Goal: Task Accomplishment & Management: Manage account settings

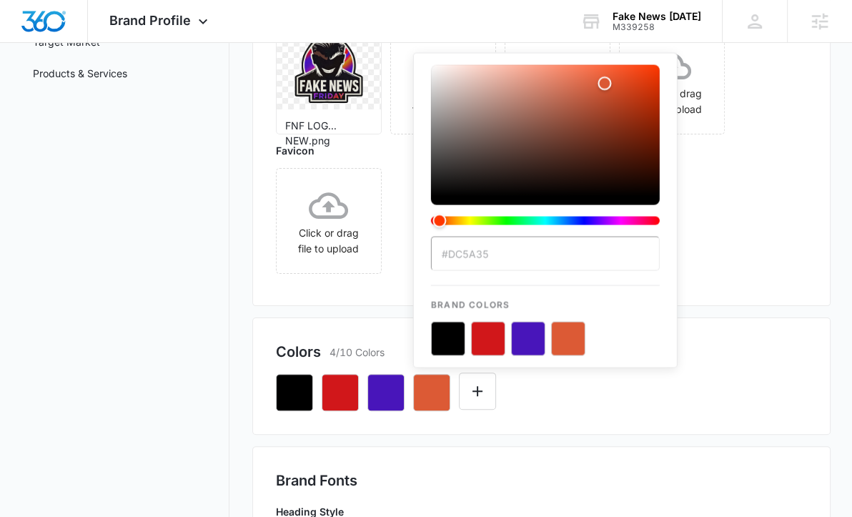
click at [485, 254] on input "#DC5A35" at bounding box center [545, 253] width 229 height 34
click at [375, 387] on button "button" at bounding box center [385, 392] width 37 height 37
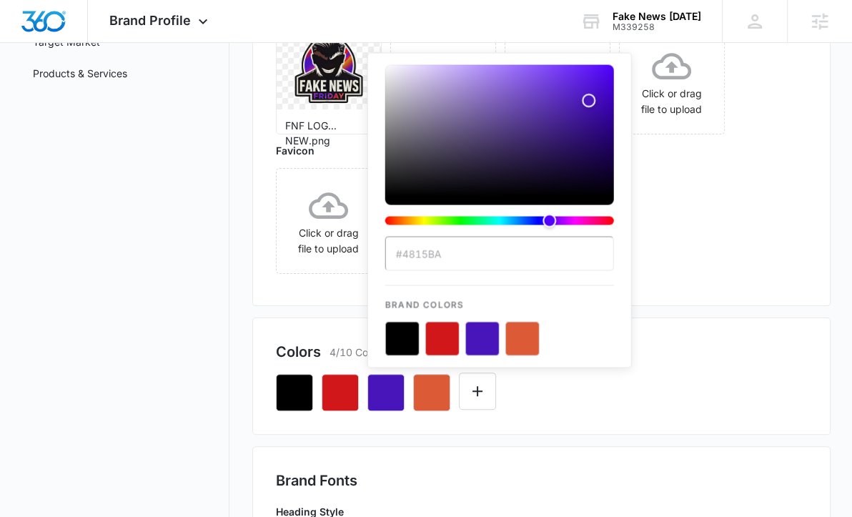
click at [460, 261] on input "#4815BA" at bounding box center [499, 253] width 229 height 34
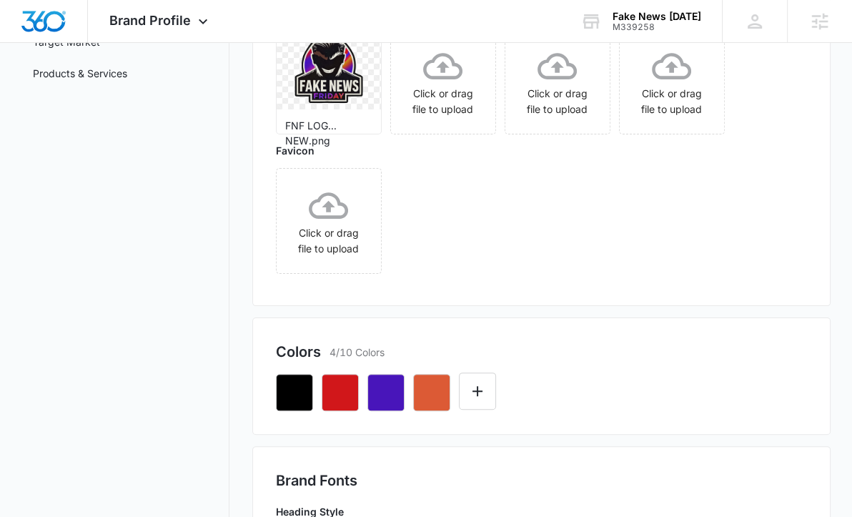
click at [439, 396] on icon "button" at bounding box center [431, 392] width 17 height 17
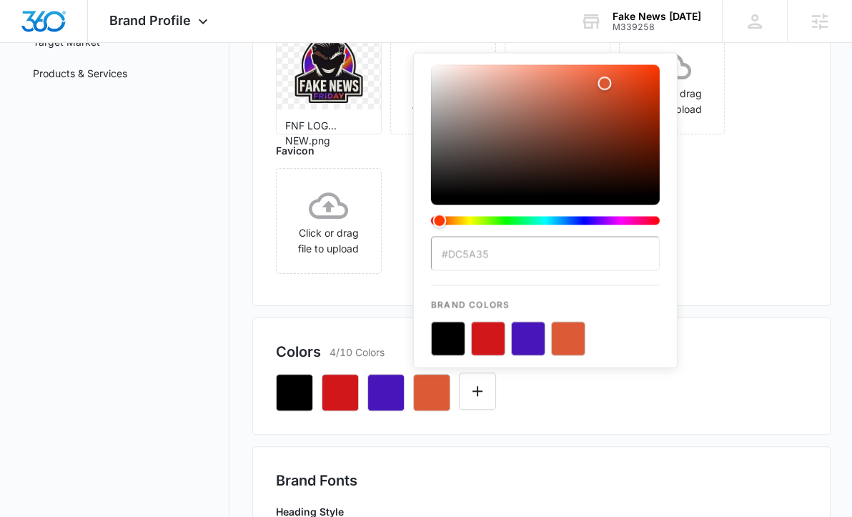
click at [512, 255] on input "#DC5A35" at bounding box center [545, 253] width 229 height 34
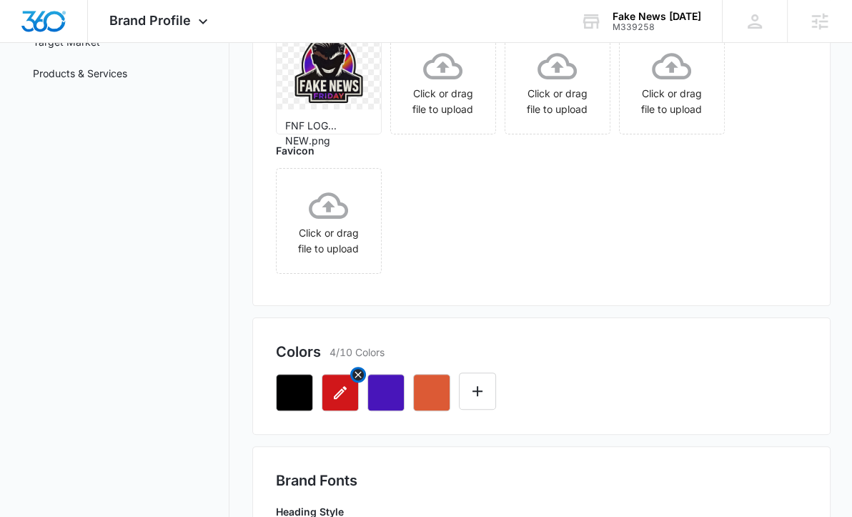
click at [334, 396] on icon "button" at bounding box center [340, 392] width 13 height 13
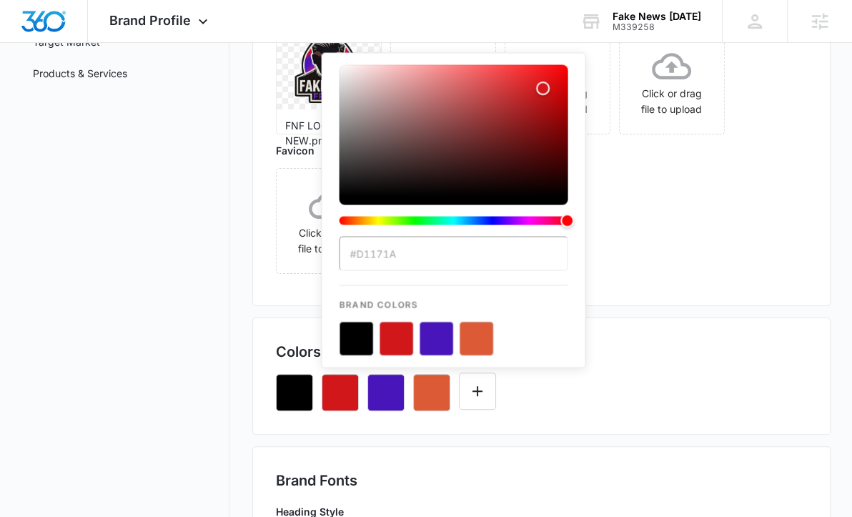
click at [399, 258] on input "#D1171A" at bounding box center [454, 253] width 229 height 34
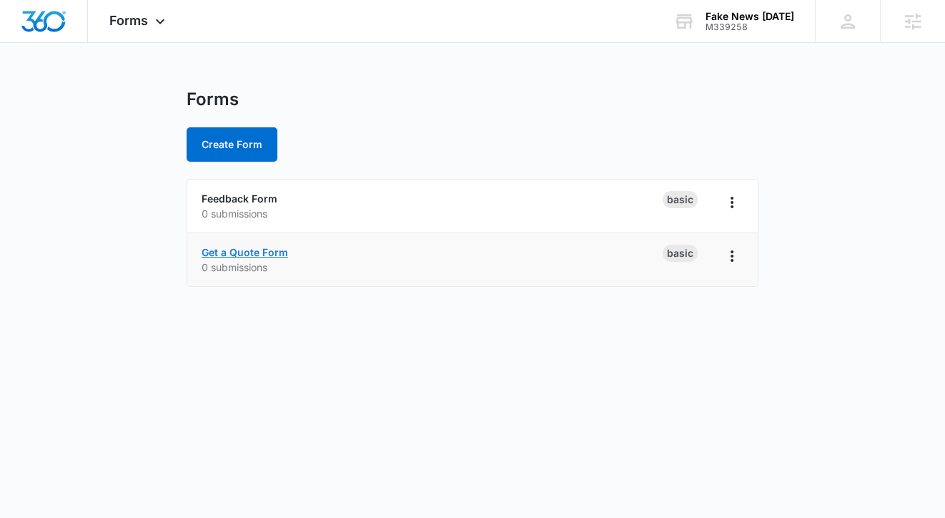
click at [230, 250] on link "Get a Quote Form" at bounding box center [245, 252] width 87 height 12
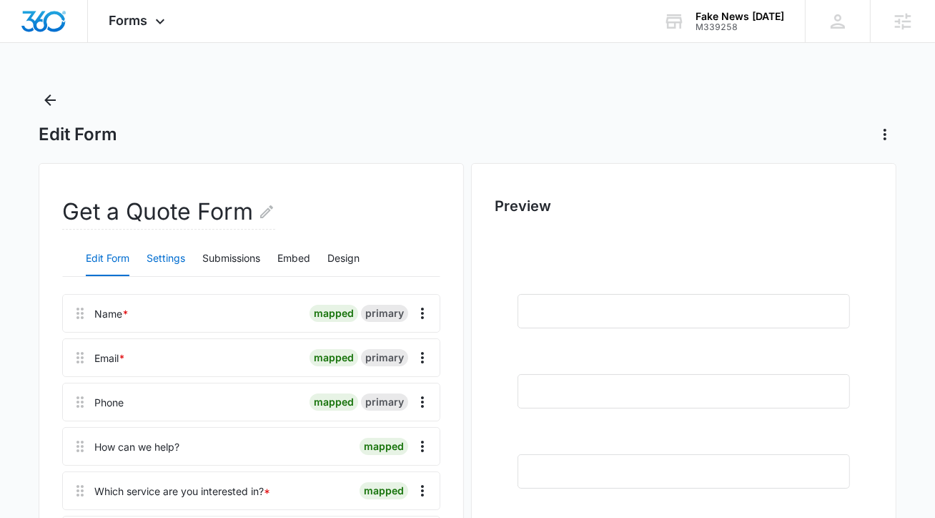
click at [173, 255] on button "Settings" at bounding box center [166, 259] width 39 height 34
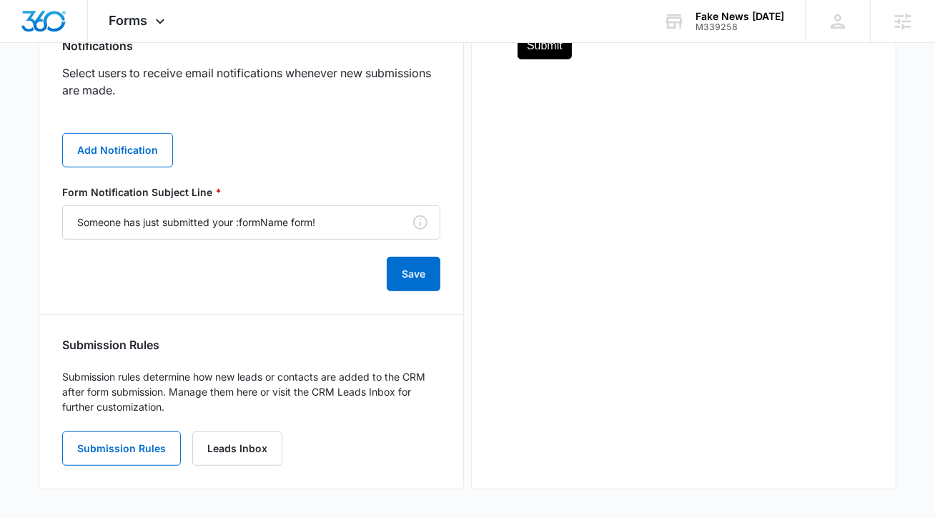
scroll to position [159, 0]
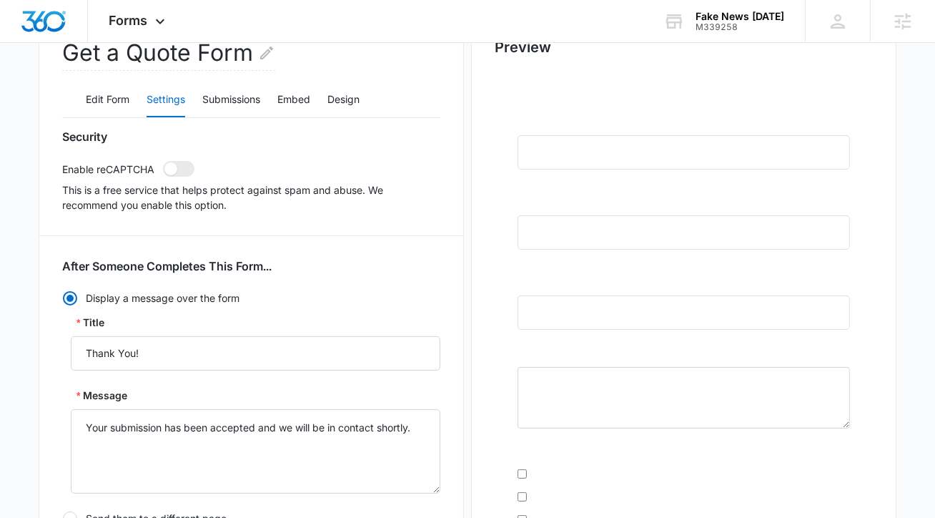
click at [327, 101] on div "Edit Form Settings Submissions Embed Design" at bounding box center [251, 100] width 378 height 36
click at [342, 93] on button "Design" at bounding box center [343, 100] width 32 height 34
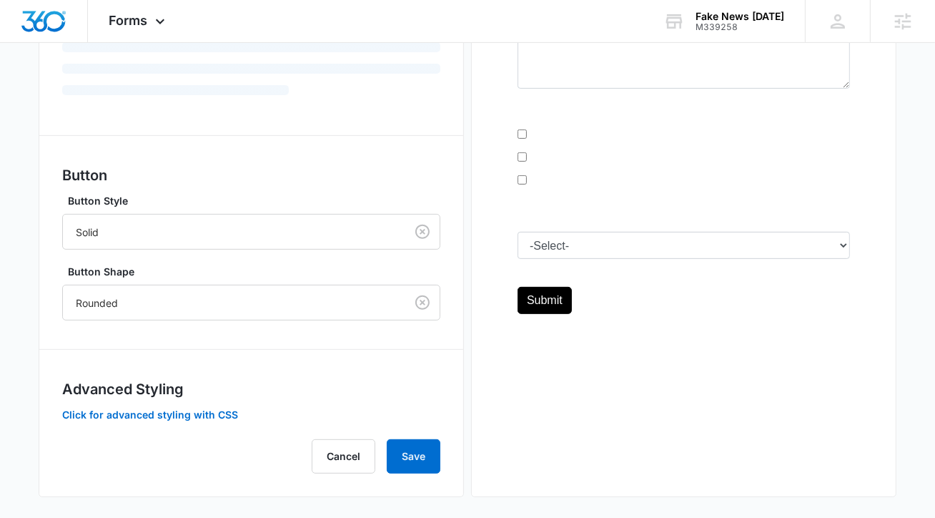
scroll to position [505, 0]
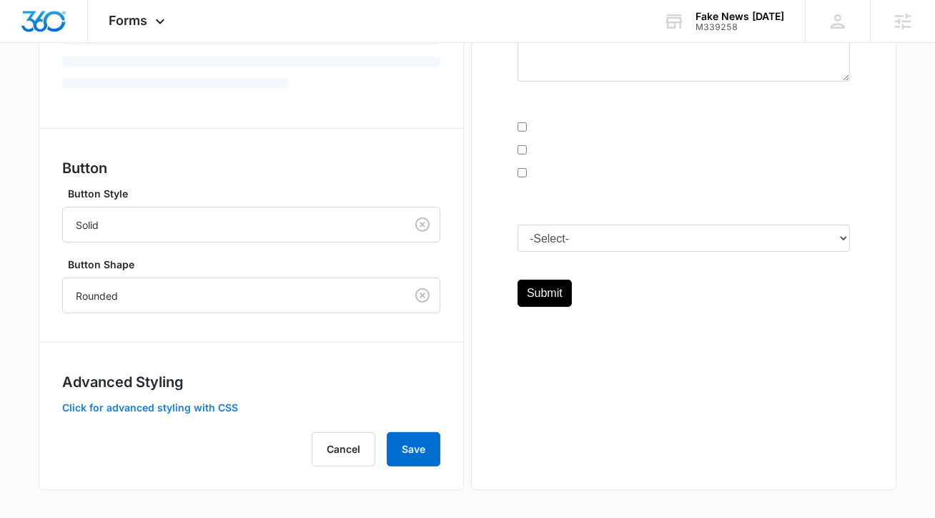
click at [117, 406] on button "Click for advanced styling with CSS" at bounding box center [150, 408] width 176 height 10
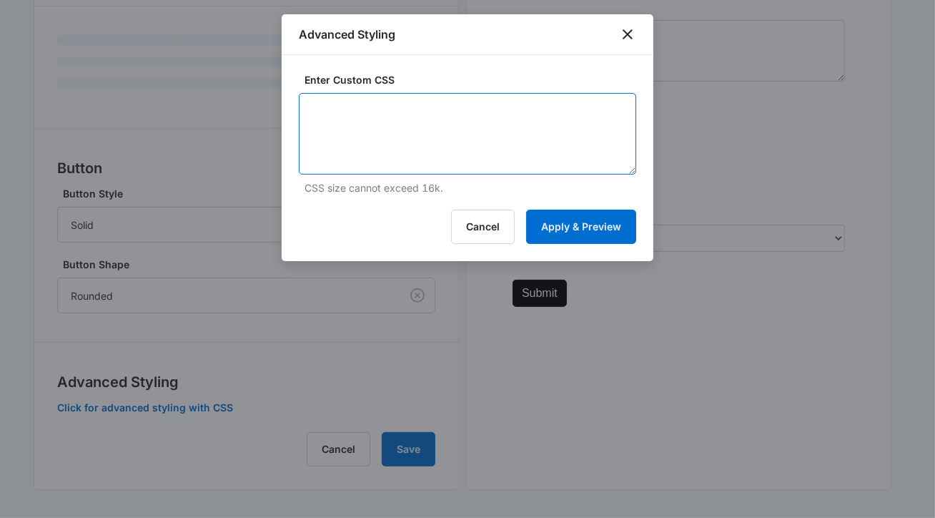
click at [312, 125] on textarea at bounding box center [467, 134] width 337 height 82
paste textarea "/* Label Color - modifies the label on input fields */ label { color: #FFFFFF; }"
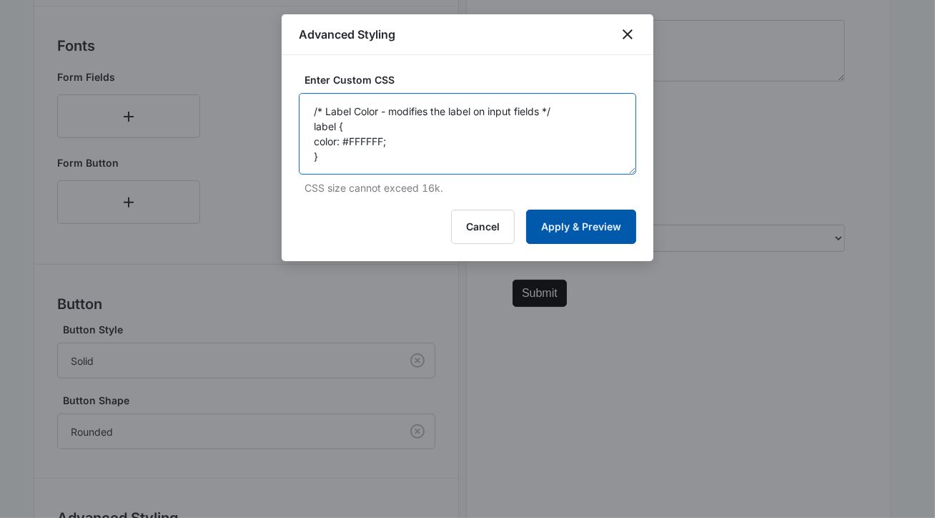
type textarea "/* Label Color - modifies the label on input fields */ label { color: #FFFFFF; }"
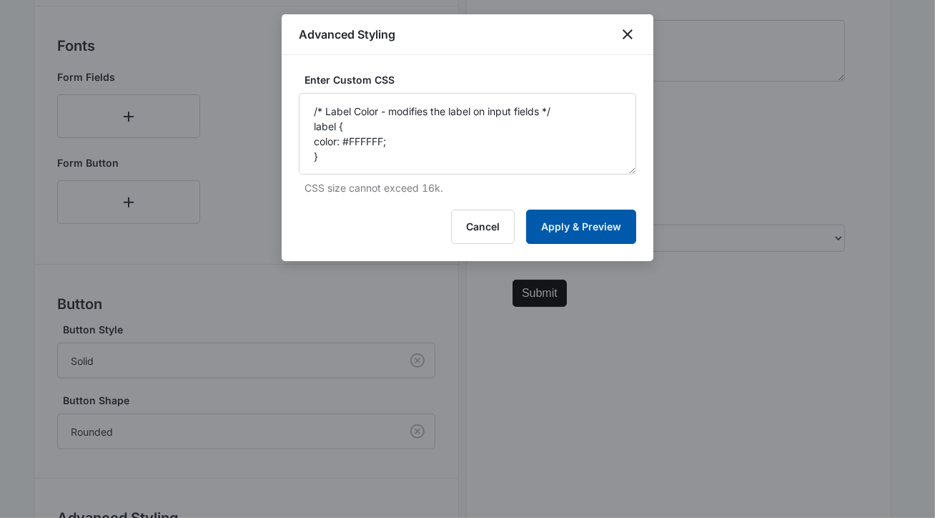
click at [552, 216] on button "Apply & Preview" at bounding box center [581, 226] width 110 height 34
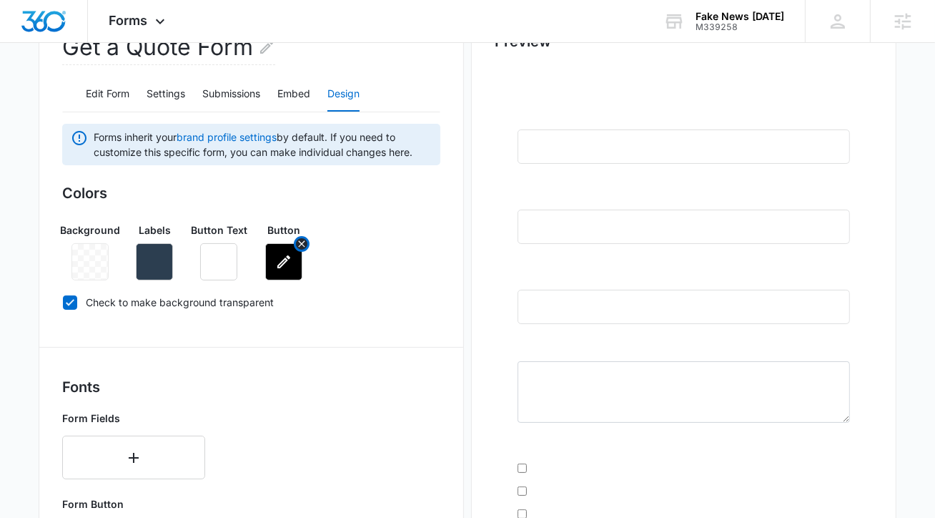
click at [293, 252] on button "button" at bounding box center [283, 261] width 37 height 37
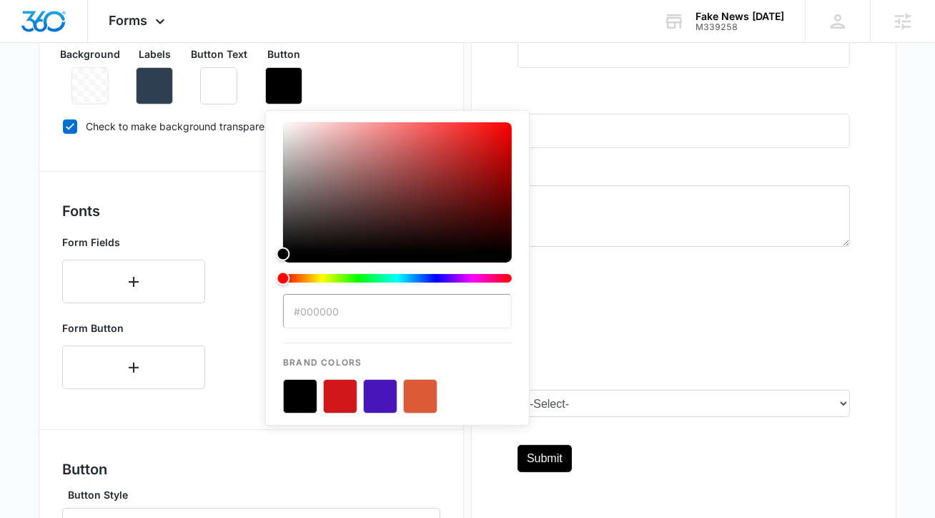
scroll to position [418, 0]
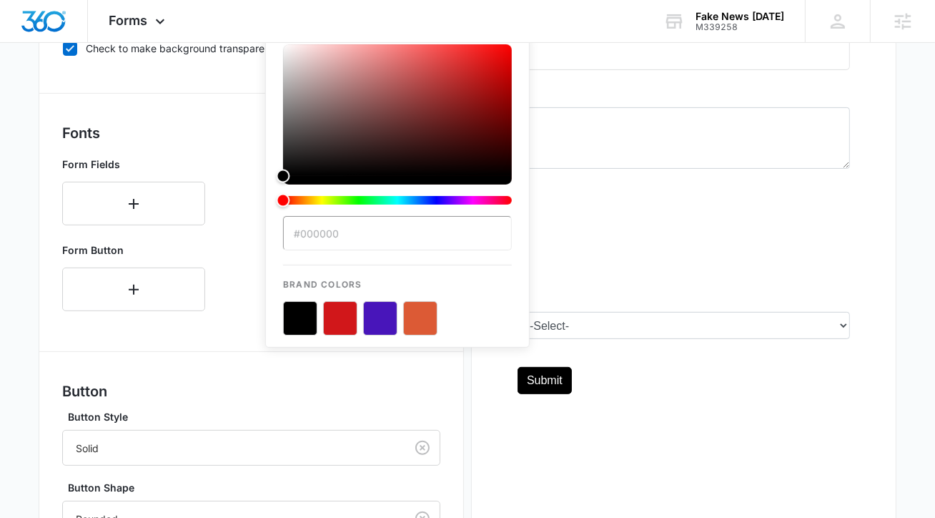
click at [342, 322] on button "color-picker-container" at bounding box center [340, 318] width 34 height 34
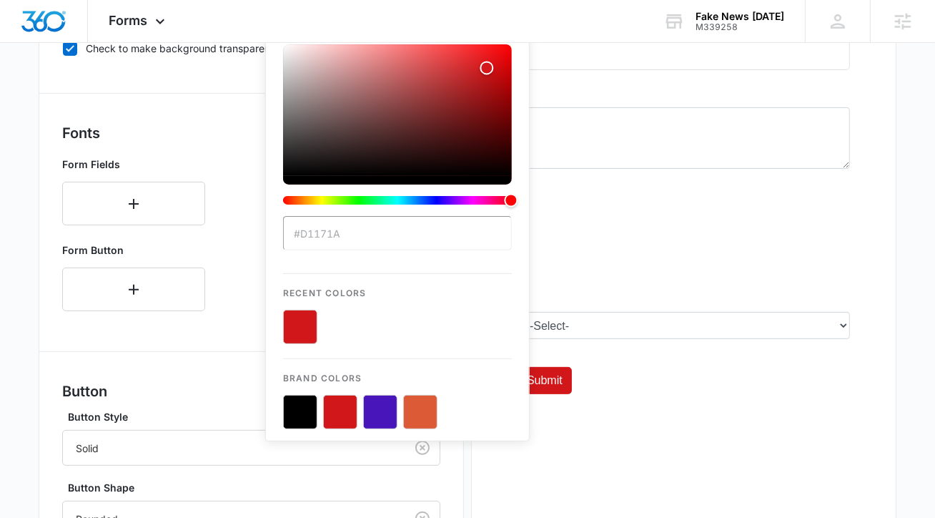
click at [413, 413] on button "color-picker-container" at bounding box center [420, 412] width 34 height 34
type input "#DC5A35"
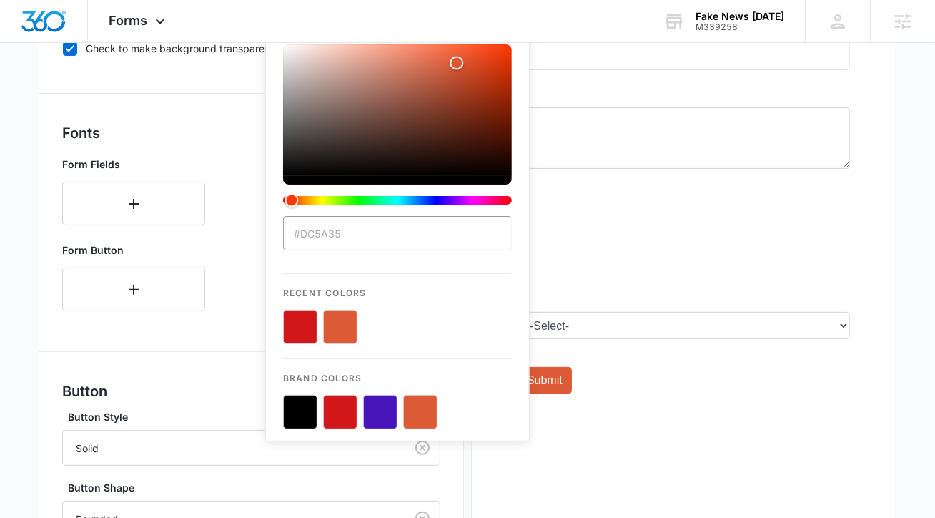
scroll to position [641, 0]
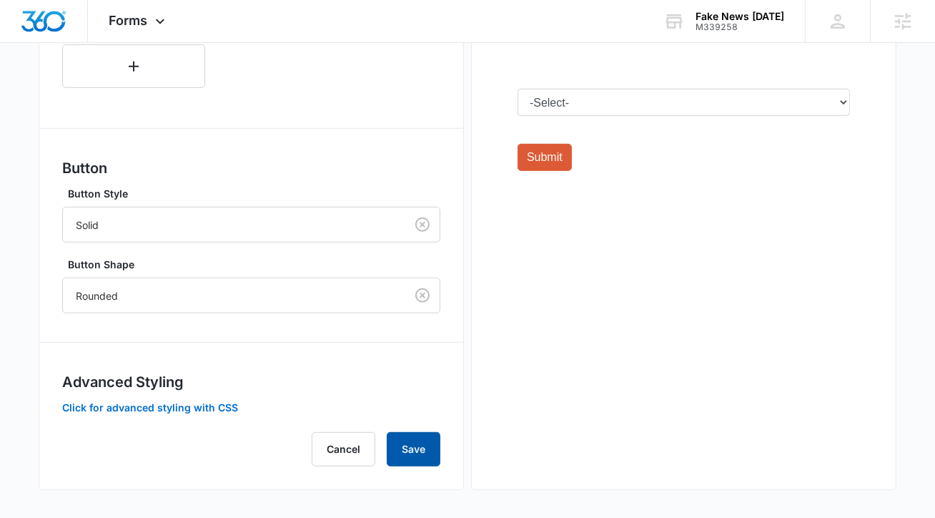
click at [389, 458] on button "Save" at bounding box center [414, 449] width 54 height 34
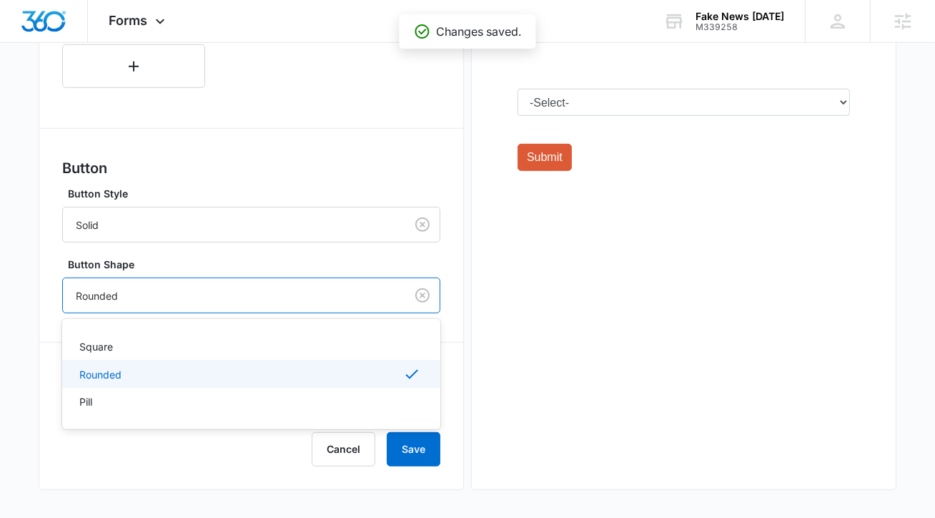
click at [146, 306] on div "Rounded" at bounding box center [234, 296] width 342 height 32
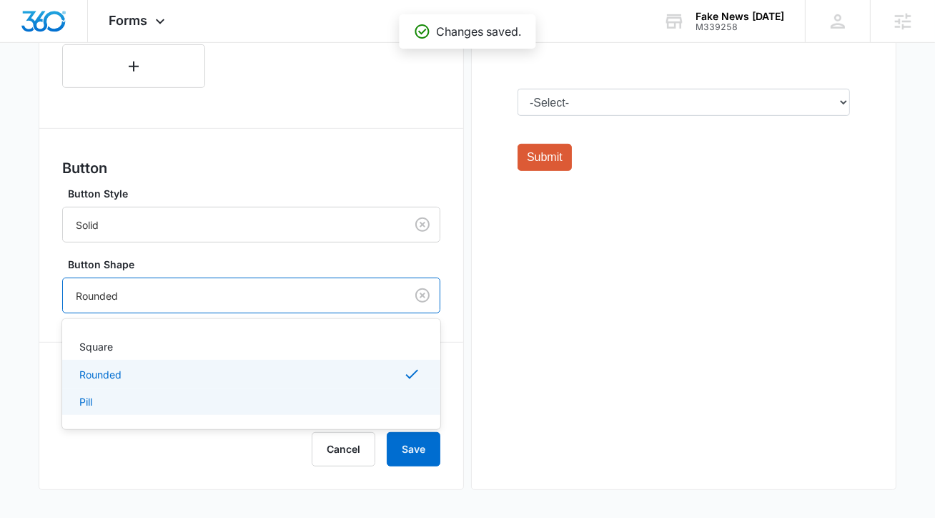
click at [136, 397] on div "Pill" at bounding box center [249, 401] width 341 height 15
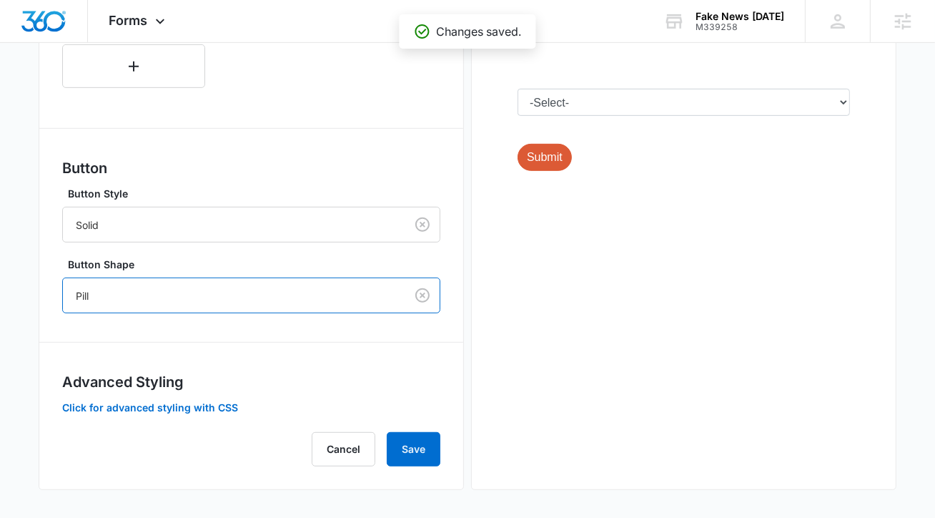
scroll to position [192, 0]
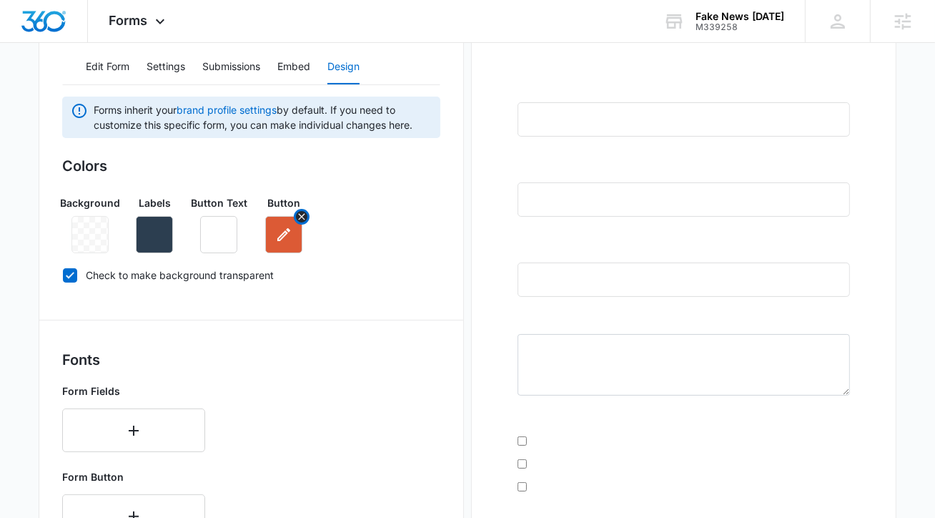
click at [288, 220] on button "button" at bounding box center [283, 234] width 37 height 37
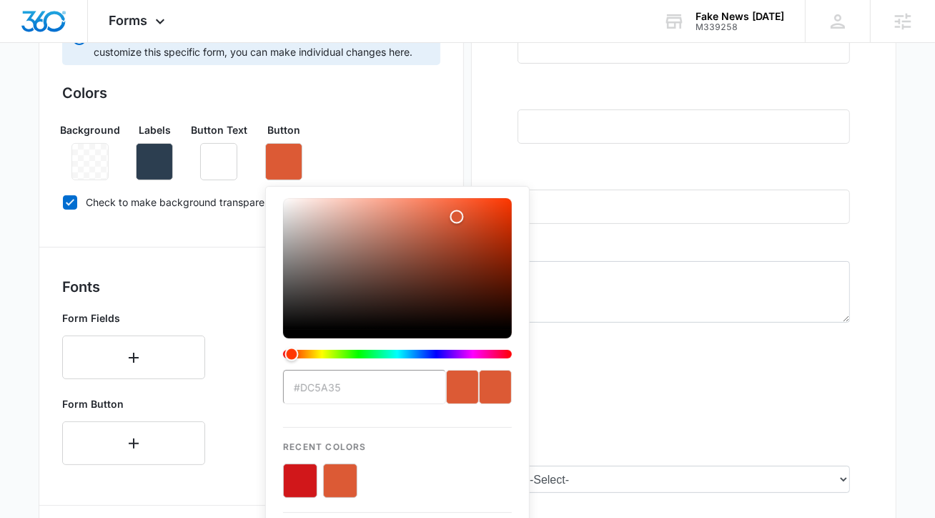
scroll to position [365, 0]
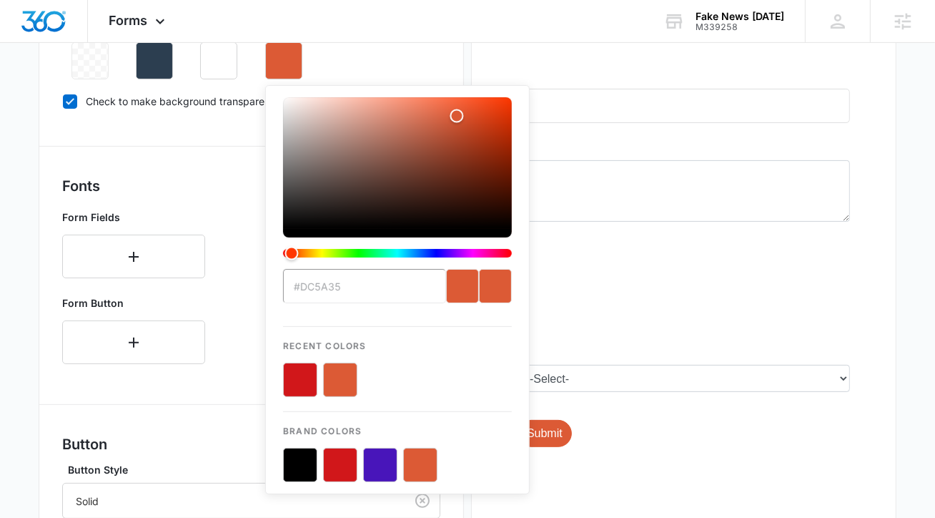
click at [302, 383] on button "color-picker-container" at bounding box center [300, 379] width 34 height 34
type input "#D1171A"
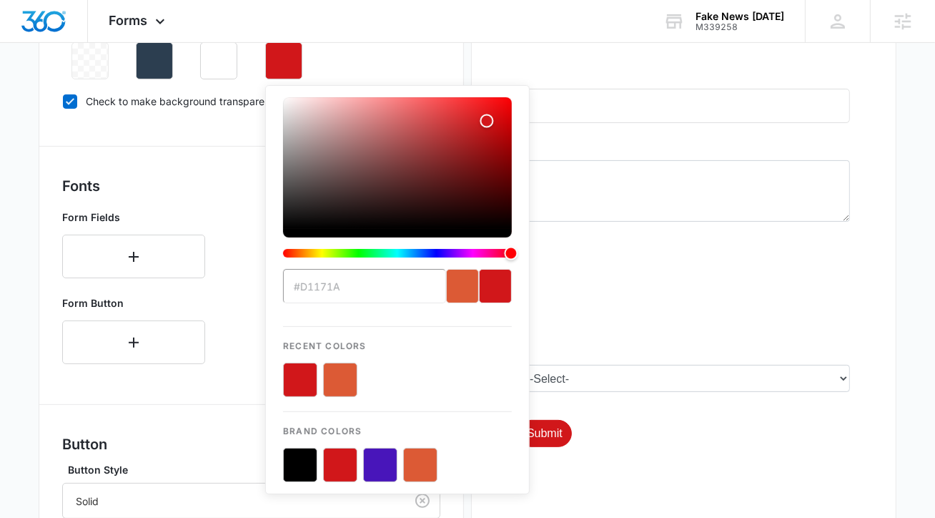
click at [591, 443] on div at bounding box center [684, 179] width 378 height 626
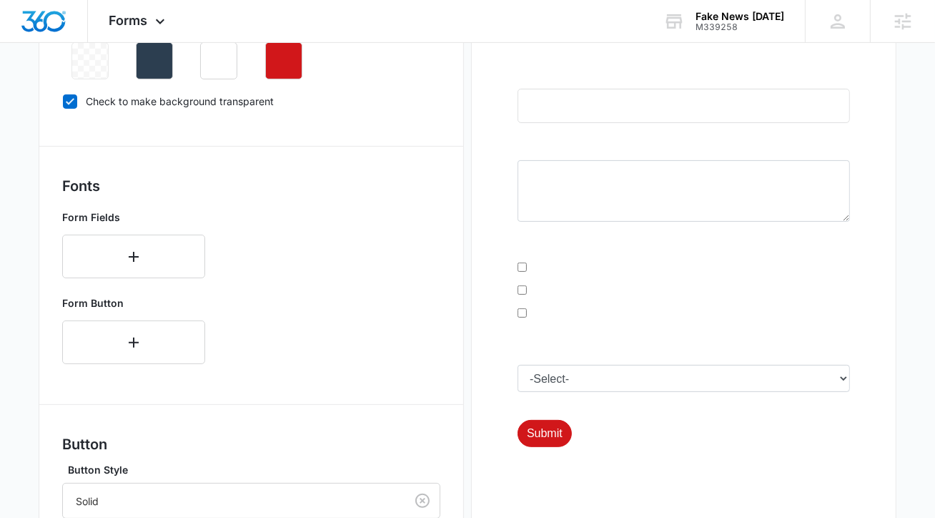
scroll to position [637, 0]
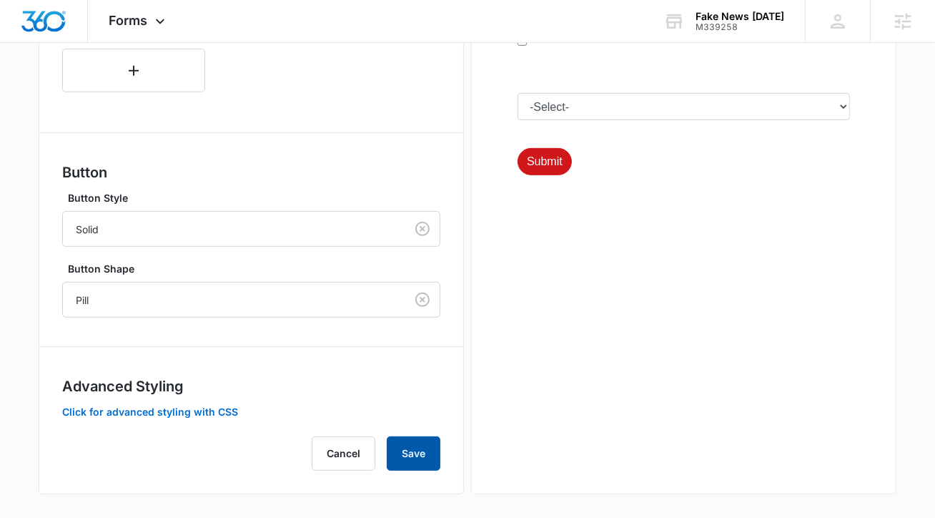
click at [414, 447] on button "Save" at bounding box center [414, 453] width 54 height 34
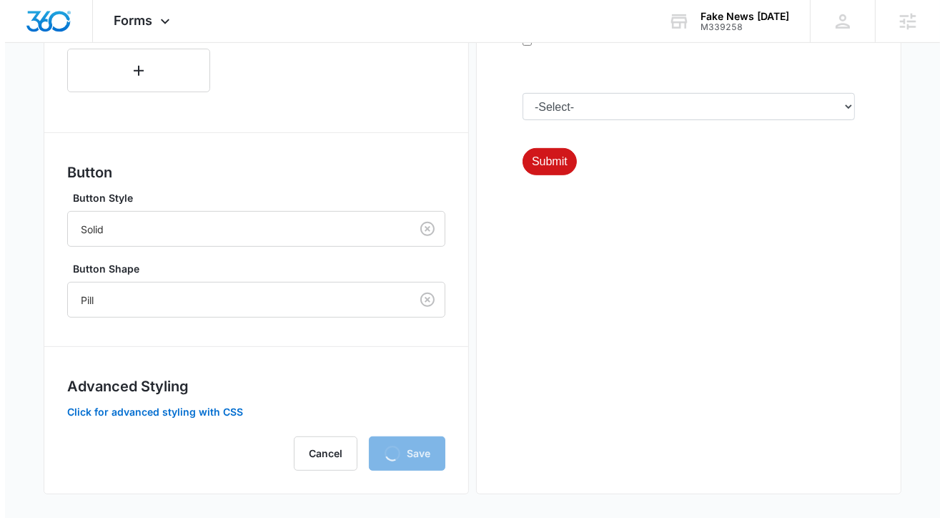
scroll to position [0, 0]
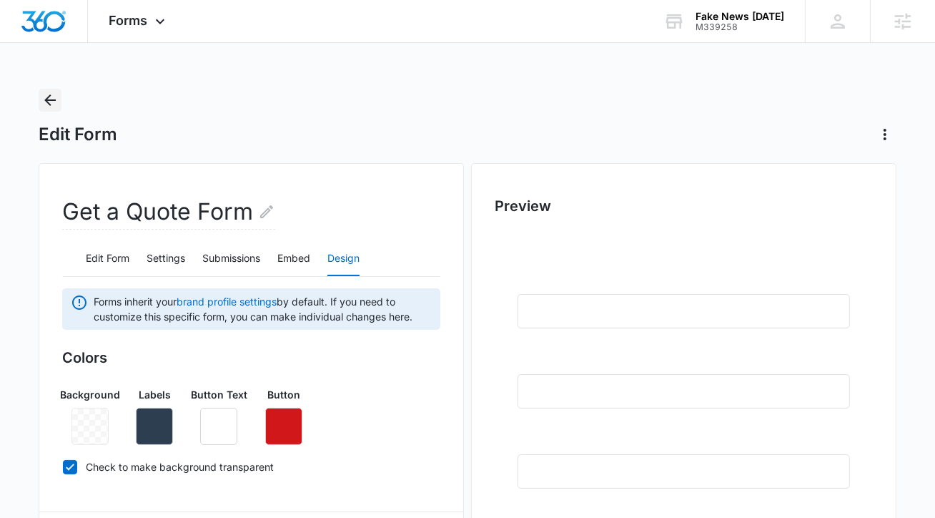
click at [45, 96] on icon "Back" at bounding box center [49, 100] width 17 height 17
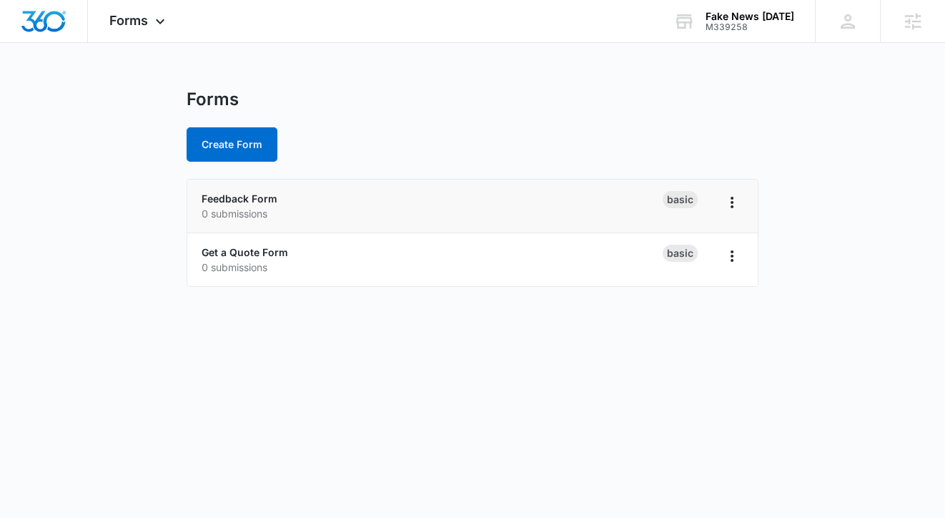
click at [232, 206] on p "0 submissions" at bounding box center [432, 213] width 461 height 15
click at [232, 204] on link "Feedback Form" at bounding box center [240, 198] width 76 height 12
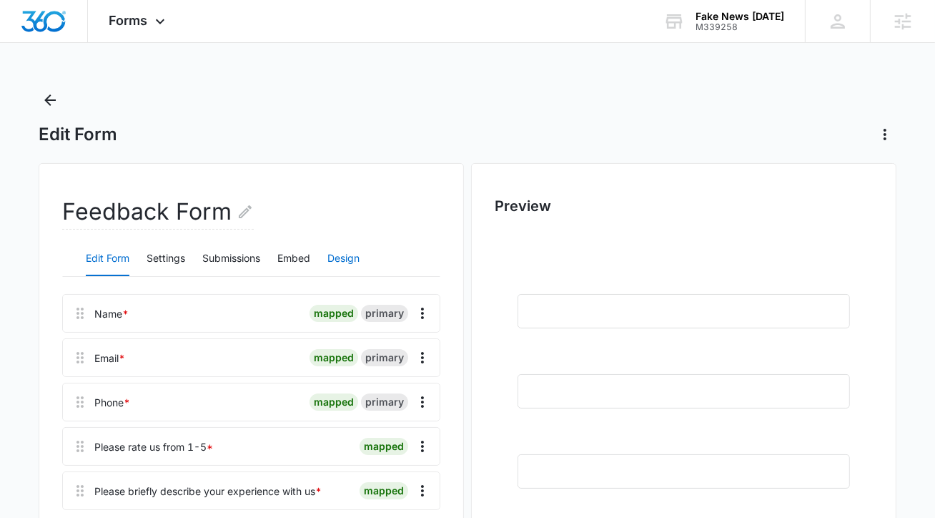
click at [340, 267] on button "Design" at bounding box center [343, 259] width 32 height 34
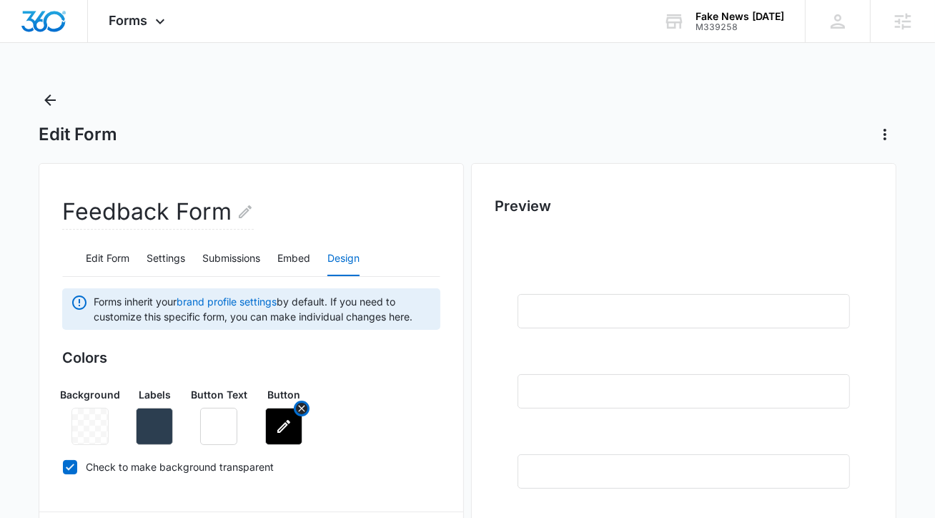
click at [282, 427] on icon "button" at bounding box center [283, 426] width 17 height 17
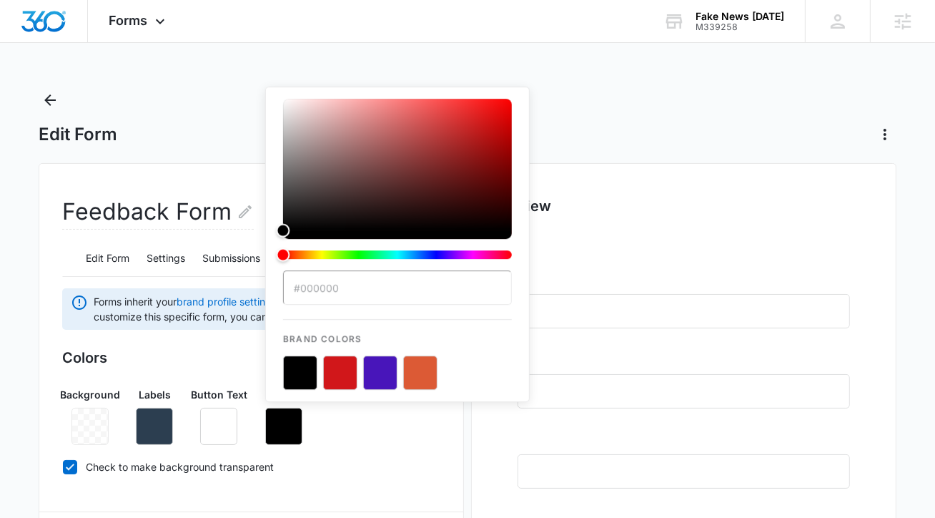
click at [334, 367] on button "color-picker-container" at bounding box center [340, 372] width 34 height 34
type input "#D1171A"
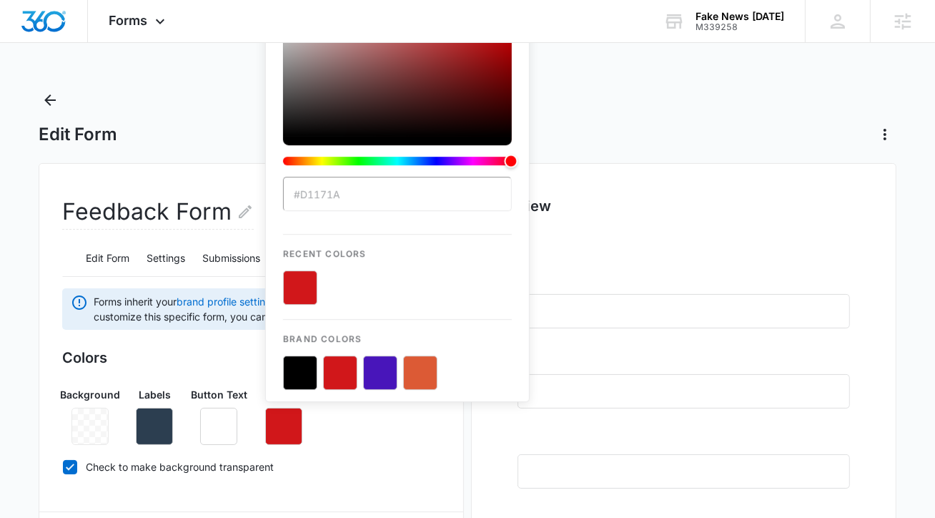
click at [225, 348] on h3 "Colors" at bounding box center [251, 357] width 378 height 21
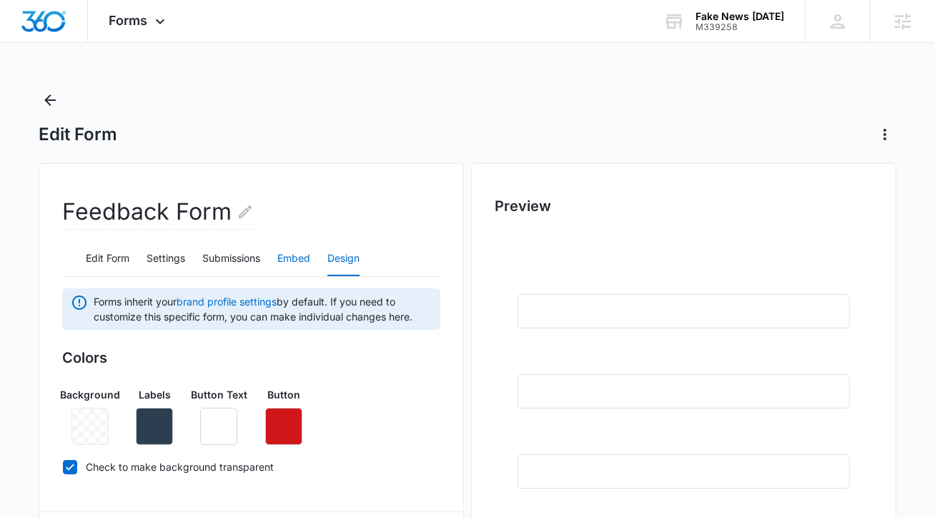
scroll to position [641, 0]
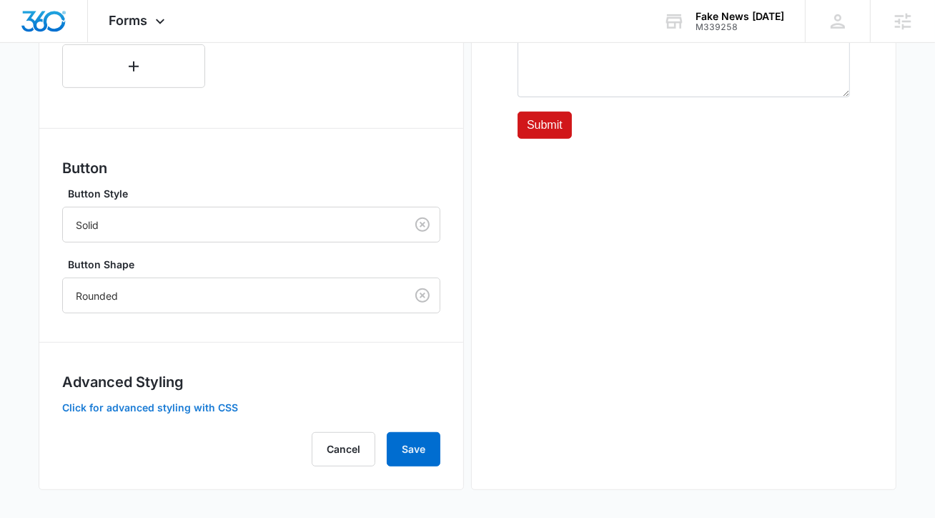
click at [160, 409] on button "Click for advanced styling with CSS" at bounding box center [150, 408] width 176 height 10
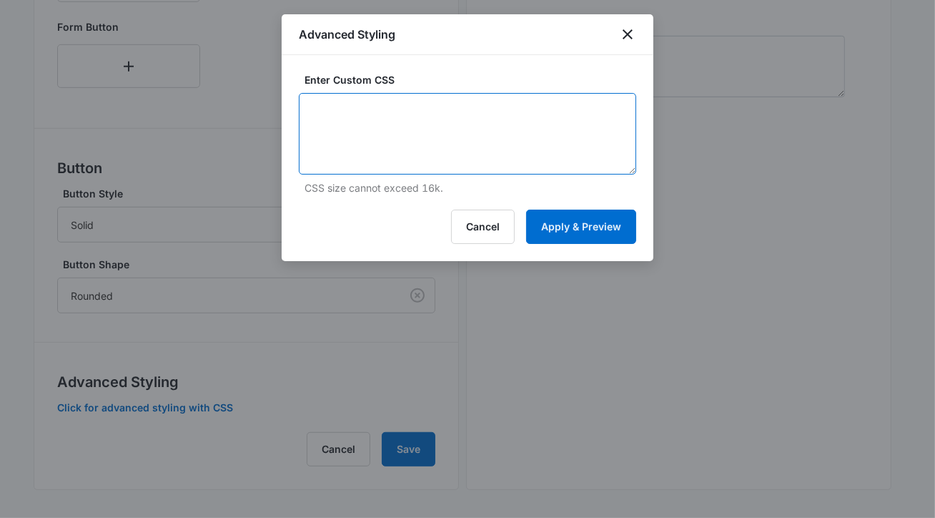
click at [350, 140] on textarea at bounding box center [467, 134] width 337 height 82
paste textarea "/* Label Color - modifies the label on input fields */ label { color: #FFFFFF; }"
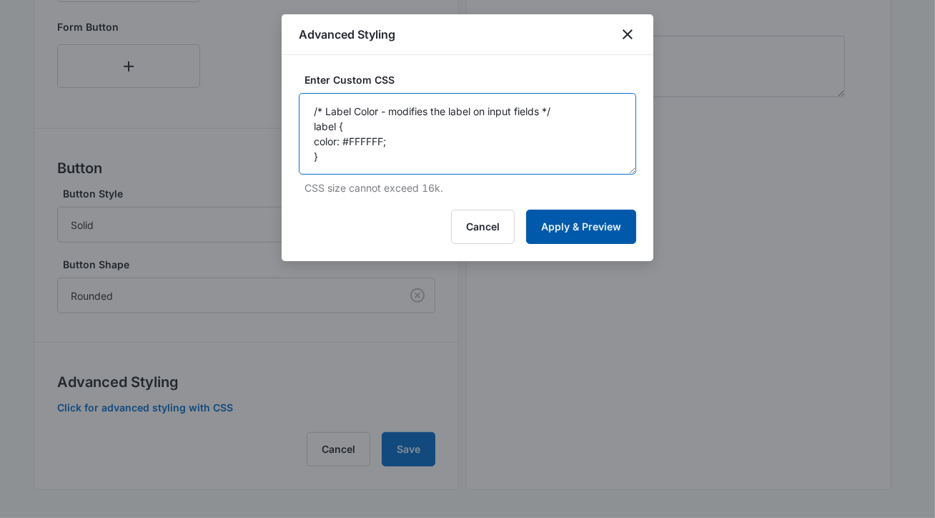
type textarea "/* Label Color - modifies the label on input fields */ label { color: #FFFFFF; }"
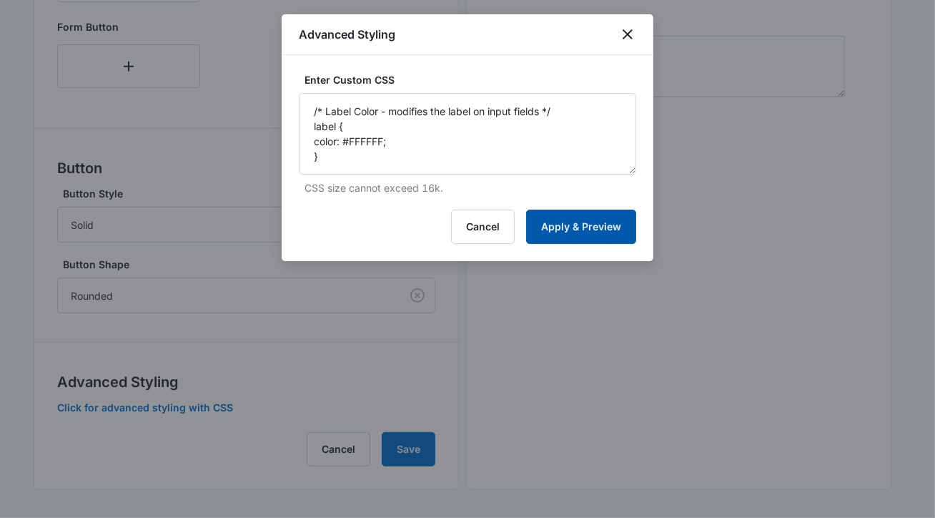
click at [573, 227] on button "Apply & Preview" at bounding box center [581, 226] width 110 height 34
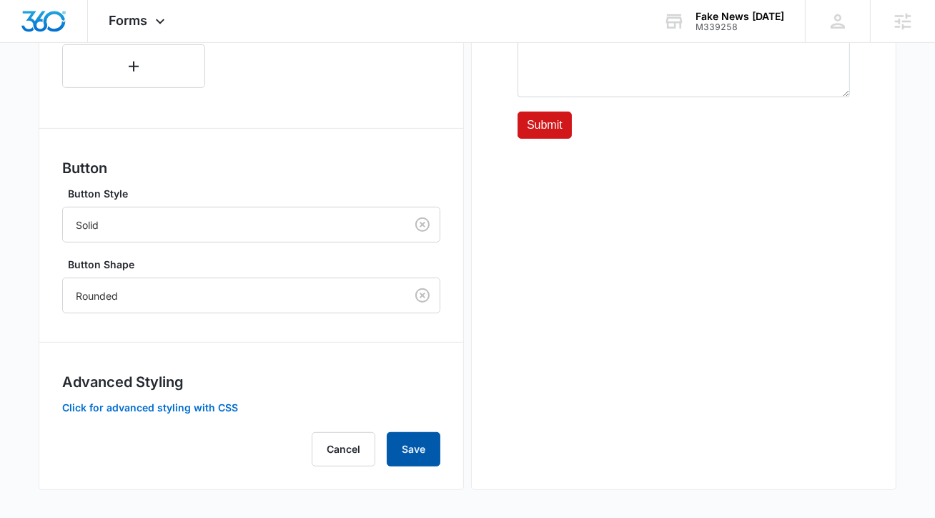
click at [413, 438] on button "Save" at bounding box center [414, 449] width 54 height 34
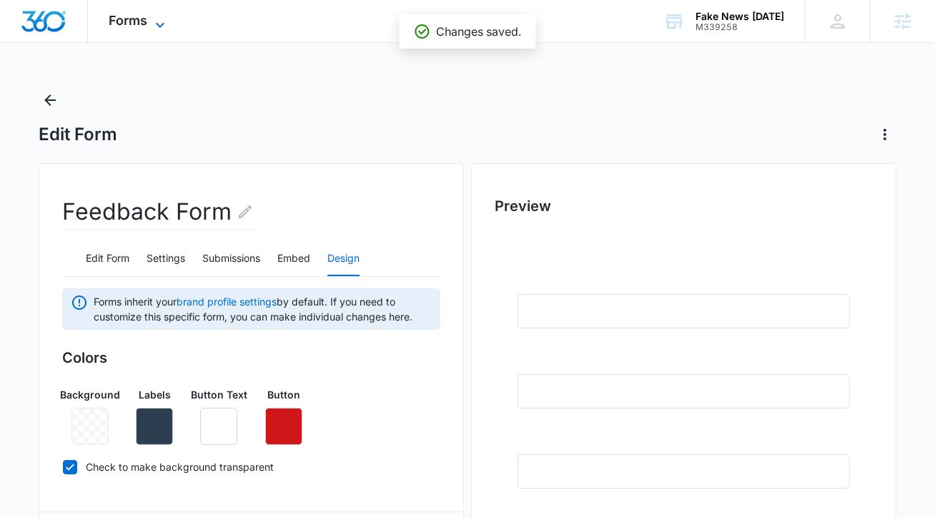
click at [131, 16] on span "Forms" at bounding box center [128, 20] width 39 height 15
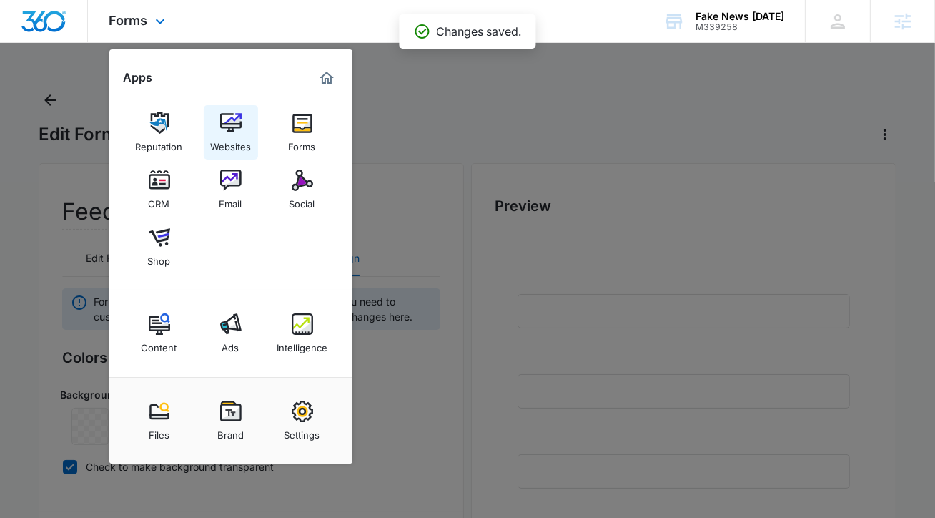
click at [233, 139] on div "Websites" at bounding box center [230, 143] width 41 height 19
